Goal: Task Accomplishment & Management: Manage account settings

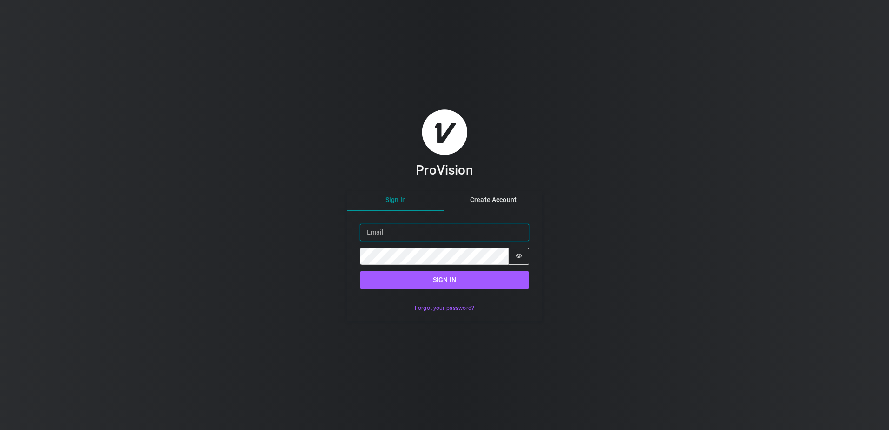
click at [387, 233] on input "Email" at bounding box center [444, 232] width 169 height 17
type input "[PERSON_NAME][EMAIL_ADDRESS][DOMAIN_NAME]"
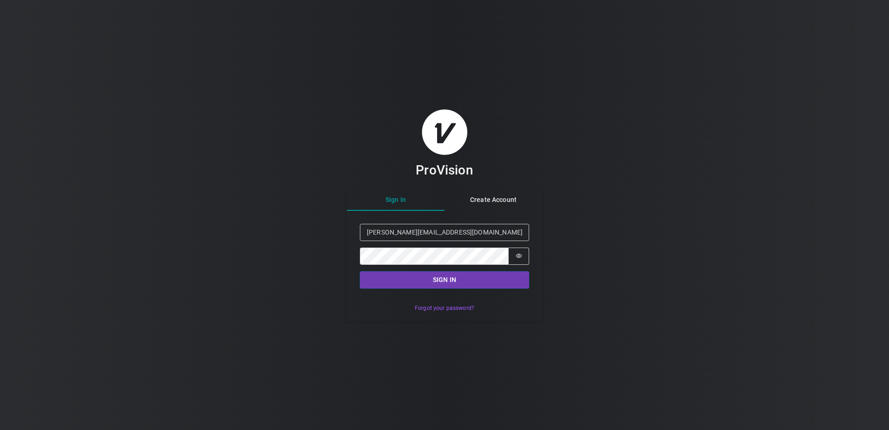
click at [452, 278] on button "Sign in" at bounding box center [444, 279] width 169 height 17
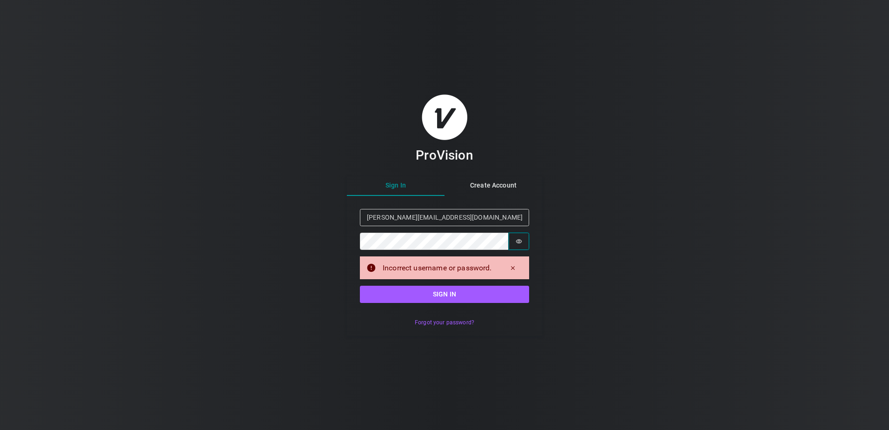
click at [517, 240] on icon "Show password" at bounding box center [519, 241] width 7 height 7
click at [447, 293] on button "Sign in" at bounding box center [444, 294] width 169 height 17
click at [447, 293] on form "Sign in Email [PERSON_NAME][EMAIL_ADDRESS][DOMAIN_NAME] Password Password is sh…" at bounding box center [444, 256] width 195 height 120
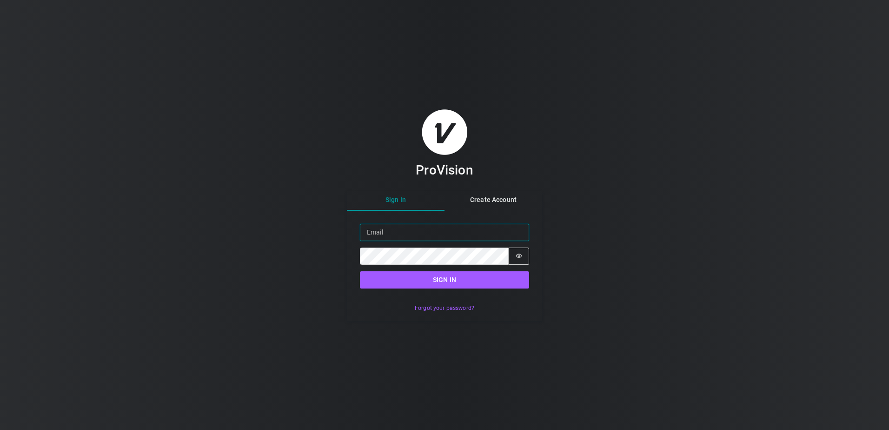
click at [368, 236] on input "Email" at bounding box center [444, 232] width 169 height 17
type input "[PERSON_NAME][EMAIL_ADDRESS][DOMAIN_NAME]"
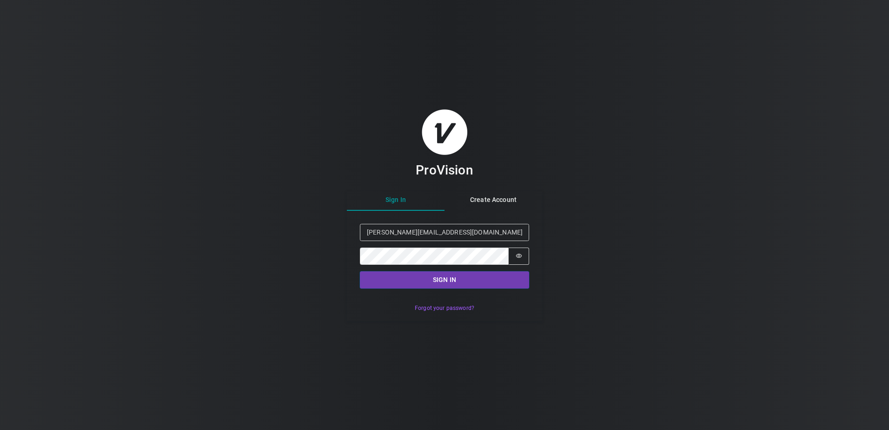
click at [439, 282] on button "Sign in" at bounding box center [444, 279] width 169 height 17
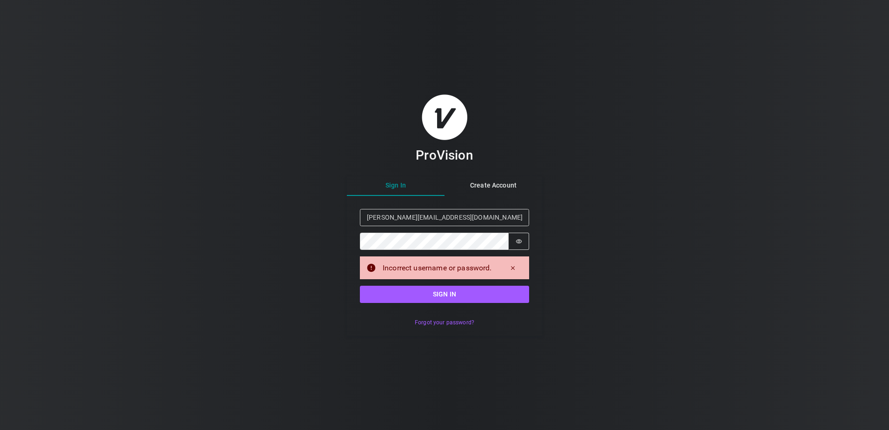
click at [435, 273] on div "Incorrect username or password." at bounding box center [444, 267] width 169 height 23
click at [435, 267] on div "Incorrect username or password." at bounding box center [440, 267] width 114 height 11
copy div "username"
click at [518, 238] on icon "Show password" at bounding box center [519, 241] width 7 height 7
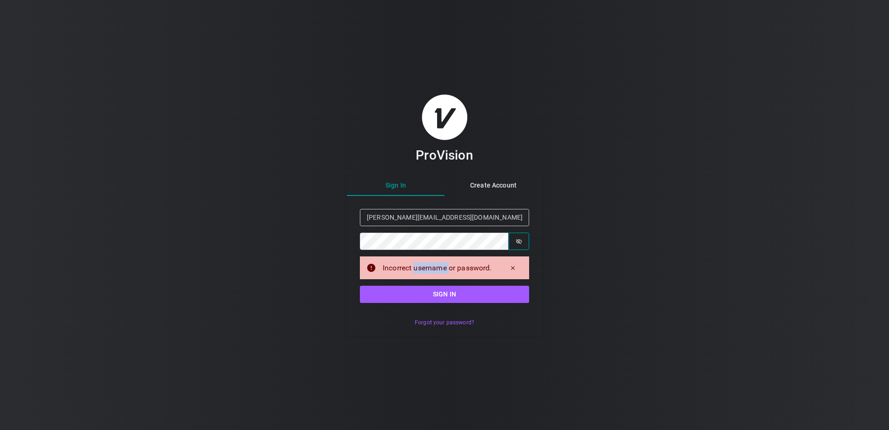
click at [518, 238] on icon "Show password" at bounding box center [519, 241] width 7 height 7
